Goal: Information Seeking & Learning: Learn about a topic

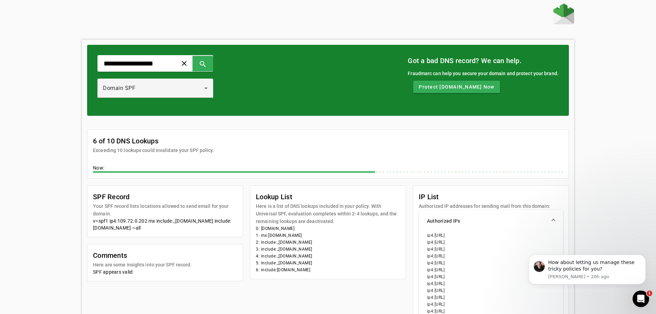
click at [75, 170] on div "**********" at bounding box center [328, 217] width 656 height 428
drag, startPoint x: 447, startPoint y: 91, endPoint x: 406, endPoint y: 89, distance: 41.4
click at [406, 89] on div "**********" at bounding box center [328, 80] width 482 height 71
click at [441, 88] on span "Protect knihovnapribram.cz Now" at bounding box center [456, 86] width 75 height 7
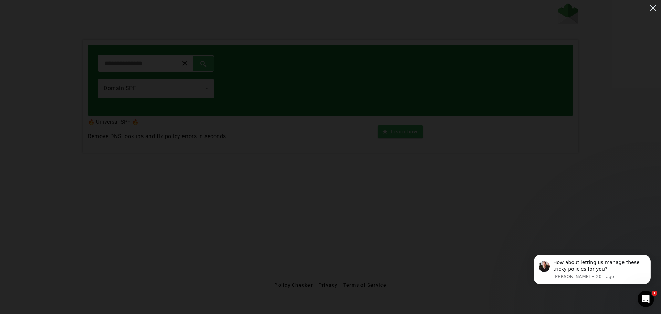
click at [651, 9] on img at bounding box center [653, 7] width 11 height 11
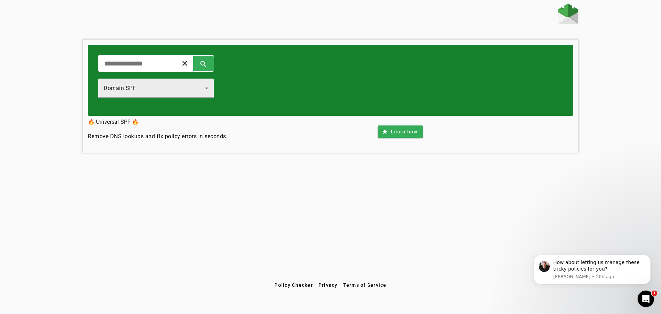
click at [211, 91] on icon at bounding box center [206, 88] width 8 height 8
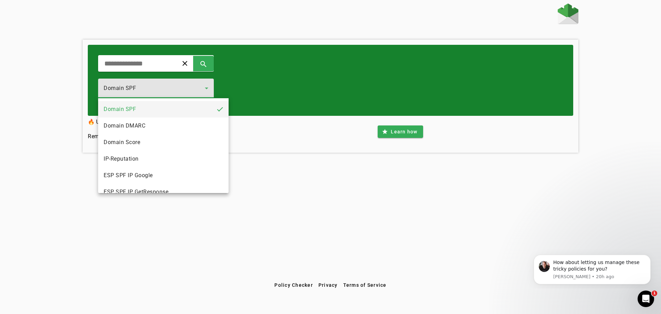
click at [139, 68] on div at bounding box center [330, 157] width 661 height 314
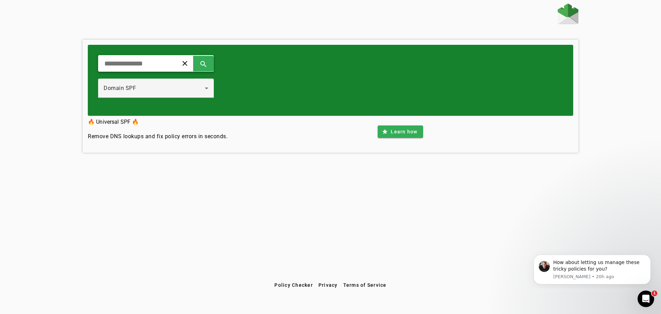
click at [143, 66] on input "text" at bounding box center [136, 63] width 64 height 8
type input "**********"
click at [212, 64] on span at bounding box center [203, 63] width 17 height 17
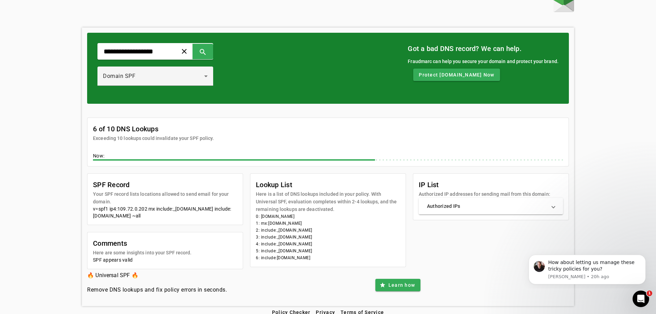
scroll to position [19, 0]
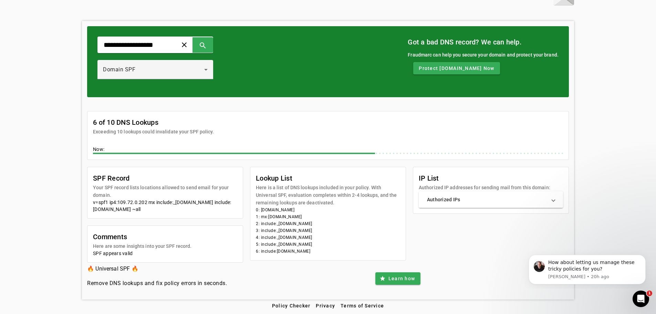
click at [552, 202] on span "Authorized IPs" at bounding box center [489, 199] width 125 height 7
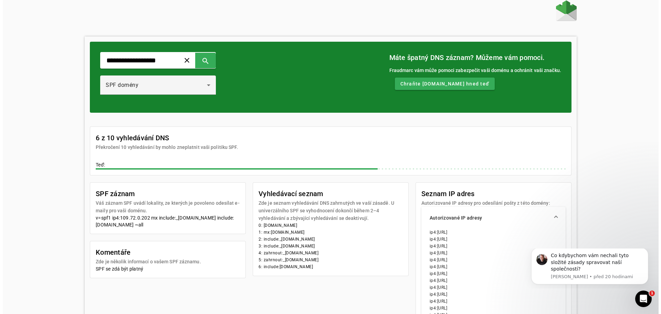
scroll to position [0, 0]
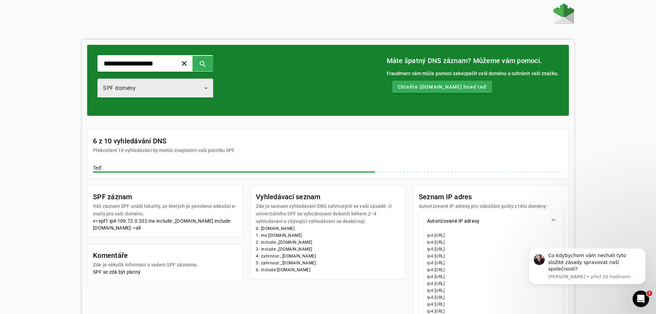
click at [208, 93] on div "SPF domény" at bounding box center [155, 87] width 105 height 19
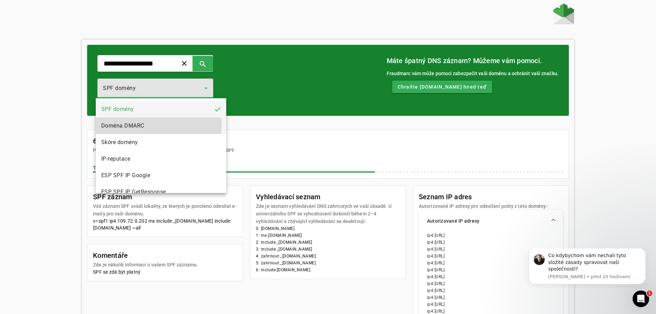
click at [147, 124] on mat-option "Doména DMARC" at bounding box center [161, 125] width 130 height 17
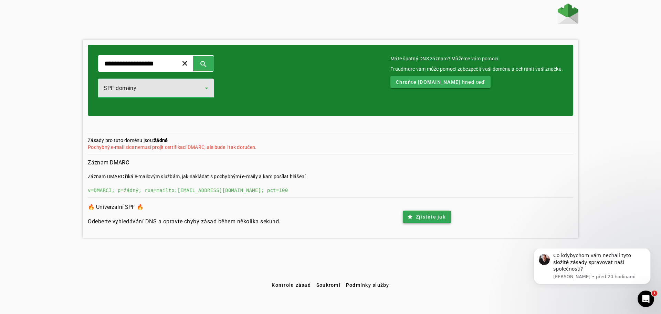
click at [421, 217] on font "Zjistěte jak" at bounding box center [431, 217] width 30 height 6
click at [211, 88] on icon at bounding box center [206, 88] width 8 height 8
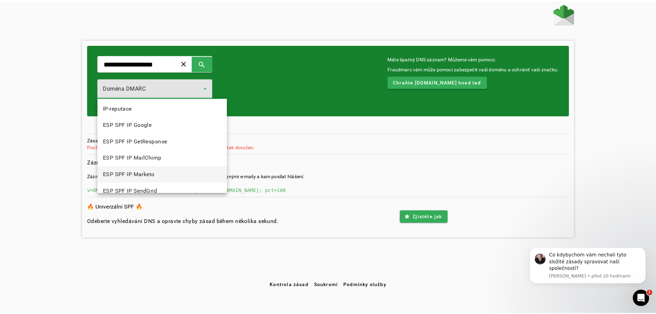
scroll to position [69, 0]
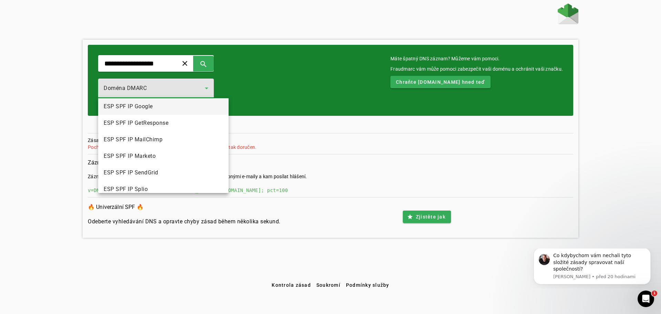
click at [144, 109] on font "ESP SPF IP Google" at bounding box center [128, 106] width 49 height 7
